Goal: Find specific page/section: Find specific page/section

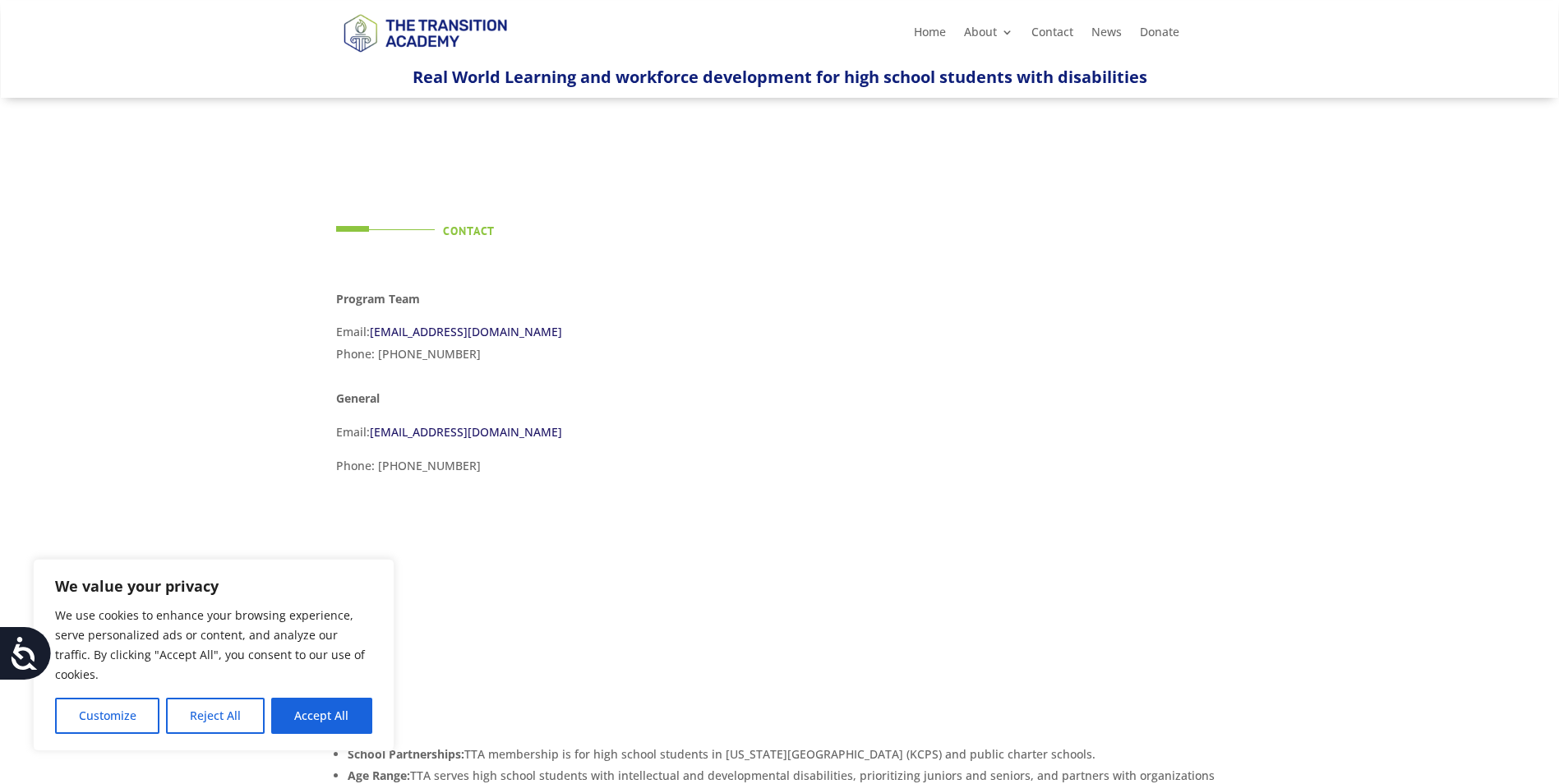
click at [294, 713] on button "Accept All" at bounding box center [321, 715] width 101 height 36
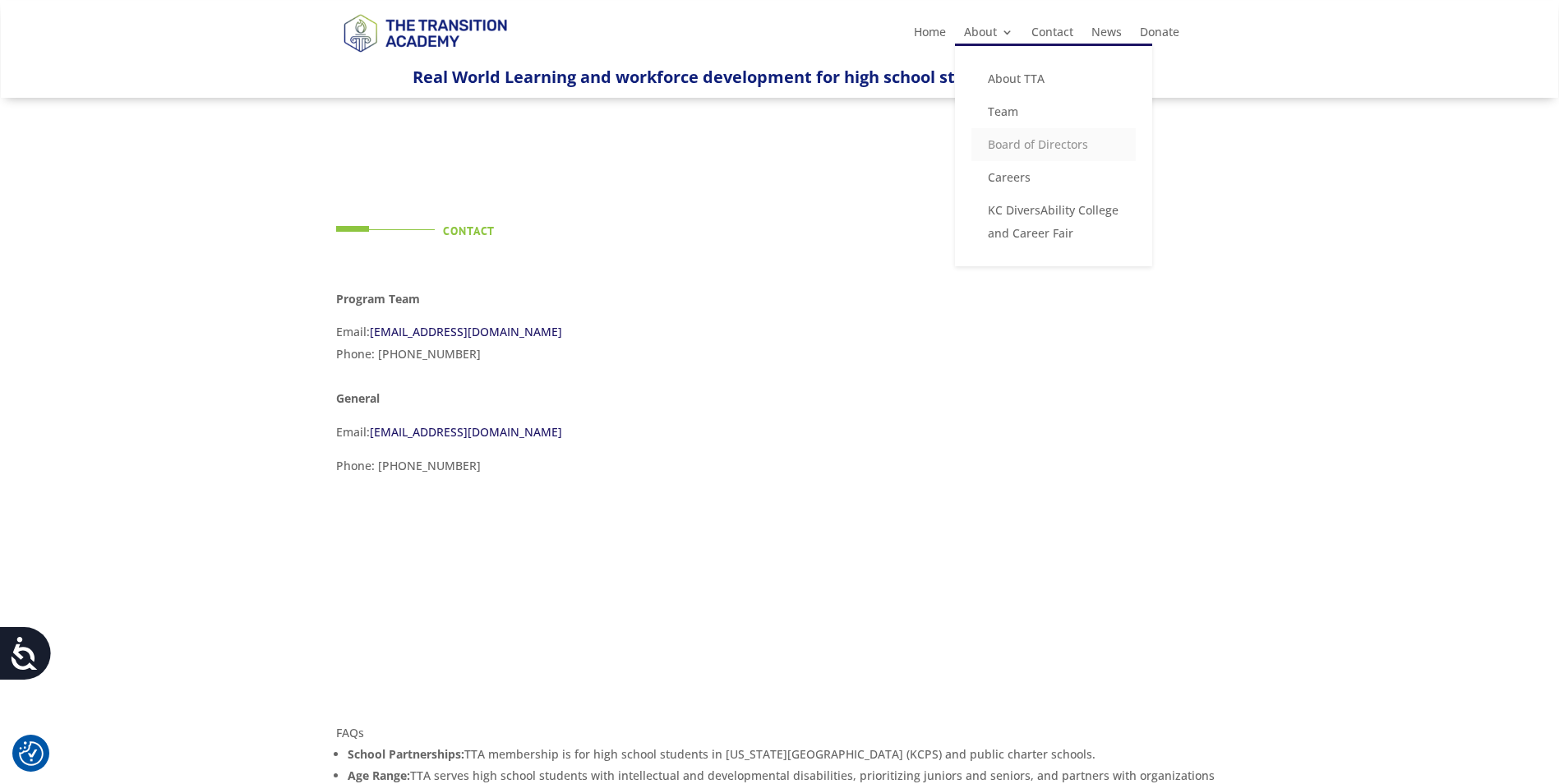
click at [1009, 132] on link "Board of Directors" at bounding box center [1053, 145] width 164 height 33
click at [1013, 143] on link "Board of Directors" at bounding box center [1053, 145] width 164 height 33
